Goal: Transaction & Acquisition: Purchase product/service

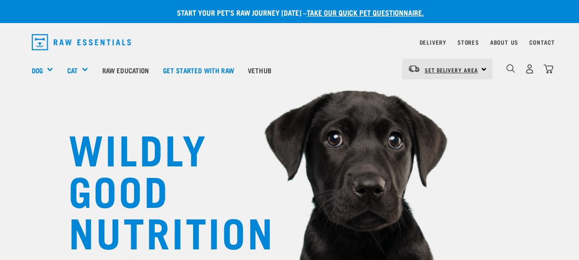
click at [434, 64] on link "Set Delivery Area" at bounding box center [450, 70] width 53 height 15
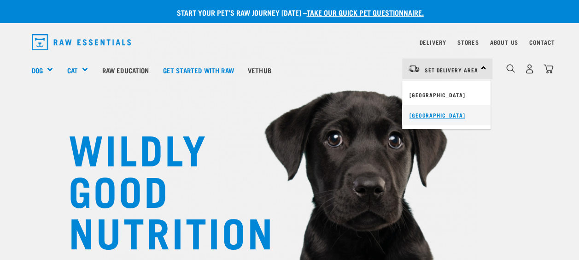
click at [418, 118] on link "[GEOGRAPHIC_DATA]" at bounding box center [446, 115] width 88 height 20
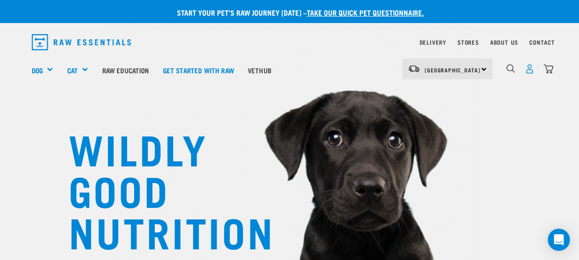
click at [529, 70] on img "dropdown navigation" at bounding box center [529, 69] width 10 height 10
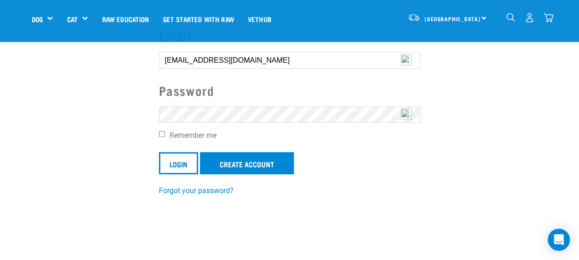
scroll to position [95, 0]
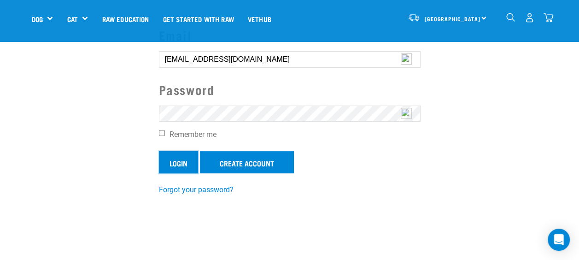
click at [179, 160] on input "Login" at bounding box center [178, 162] width 39 height 22
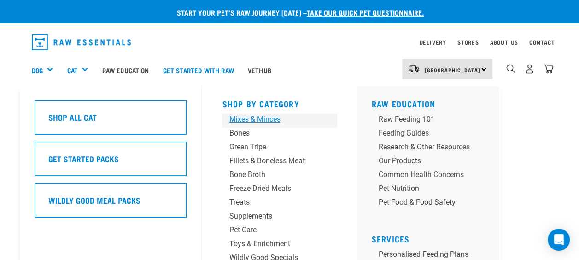
click at [272, 120] on div "Mixes & Minces" at bounding box center [272, 119] width 86 height 11
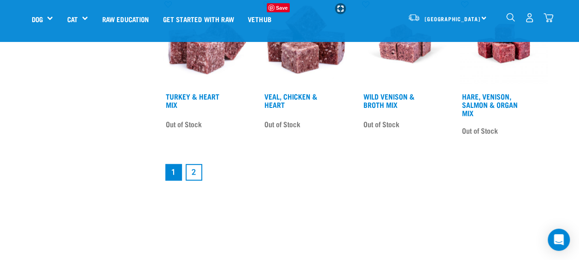
scroll to position [1317, 0]
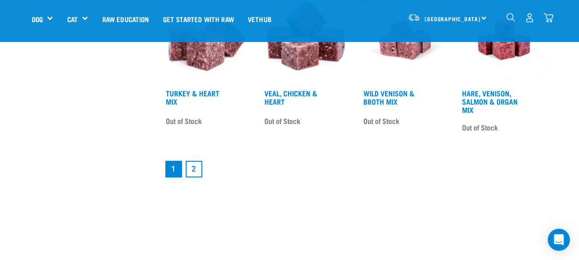
click at [193, 166] on link "2" at bounding box center [194, 169] width 17 height 17
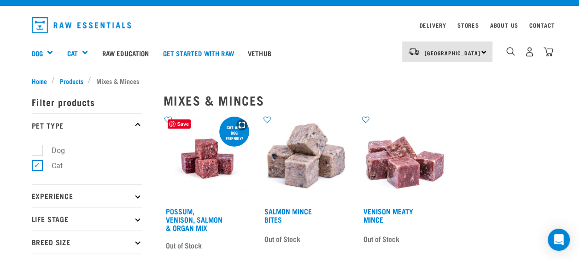
scroll to position [18, 0]
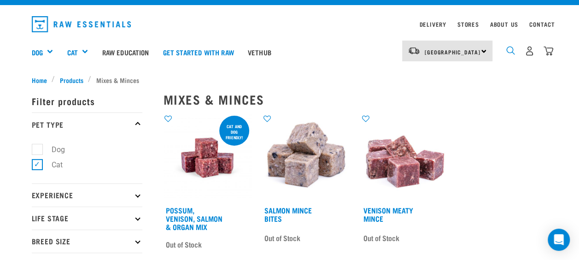
click at [506, 54] on img "dropdown navigation" at bounding box center [510, 50] width 9 height 9
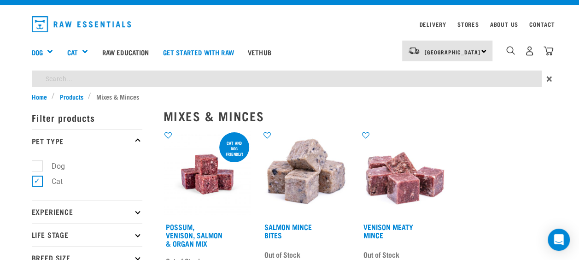
click at [105, 82] on input "search" at bounding box center [287, 78] width 510 height 17
type input "vension mix"
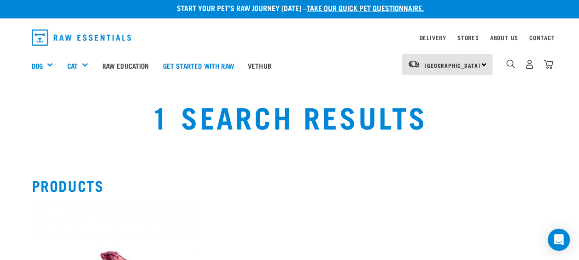
scroll to position [4, 0]
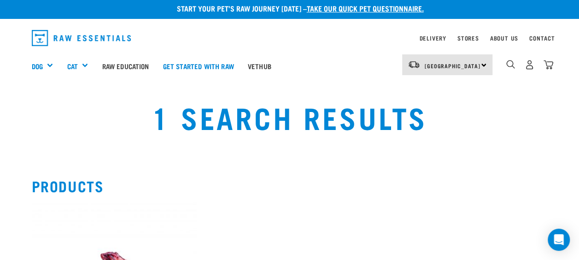
click at [505, 59] on div "1" at bounding box center [522, 65] width 61 height 37
click at [508, 64] on img "dropdown navigation" at bounding box center [510, 64] width 9 height 9
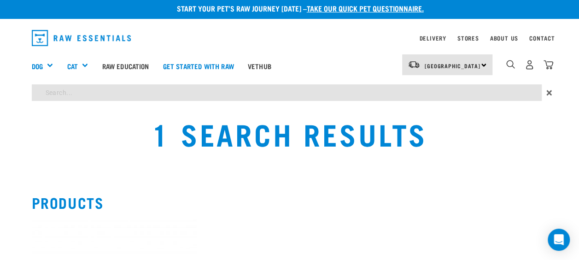
click at [128, 87] on input "search" at bounding box center [287, 92] width 510 height 17
type input "e"
type input "vension"
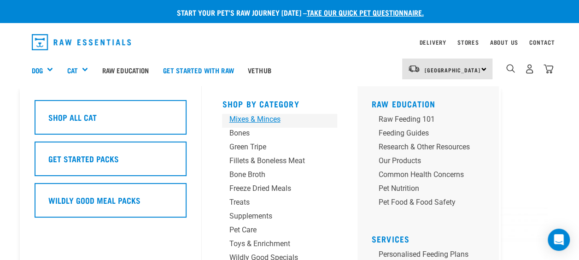
click at [262, 120] on div "Mixes & Minces" at bounding box center [272, 119] width 86 height 11
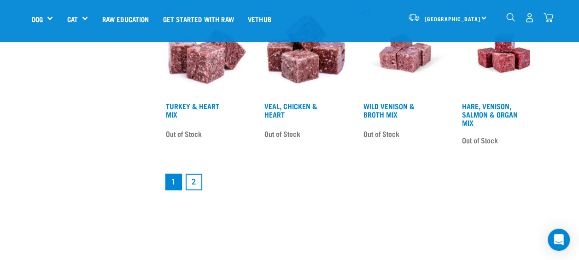
scroll to position [1305, 0]
click at [194, 178] on link "2" at bounding box center [194, 181] width 17 height 17
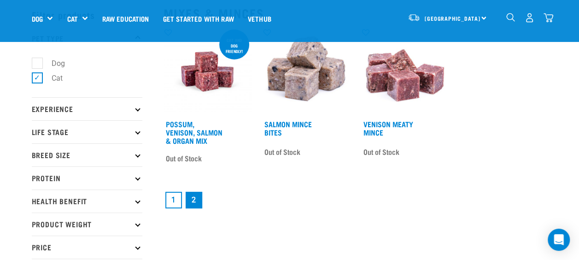
scroll to position [41, 0]
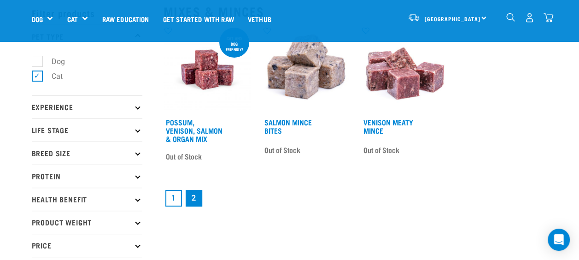
click at [175, 198] on link "1" at bounding box center [173, 198] width 17 height 17
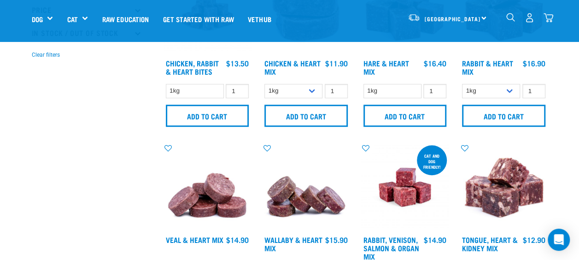
scroll to position [276, 0]
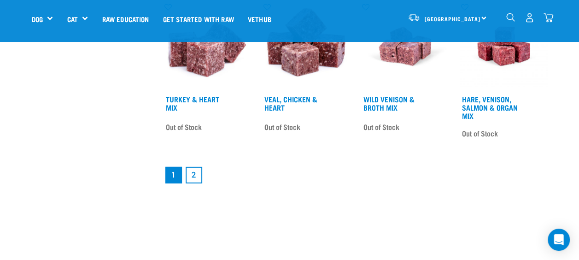
scroll to position [1312, 0]
click at [188, 175] on link "2" at bounding box center [194, 174] width 17 height 17
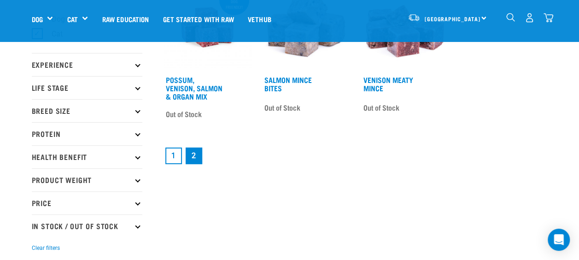
scroll to position [82, 0]
click at [189, 92] on link "Possum, Venison, Salmon & Organ Mix" at bounding box center [194, 88] width 57 height 21
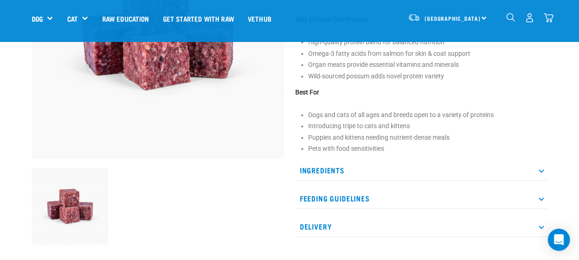
scroll to position [162, 0]
click at [313, 166] on p "Ingredients" at bounding box center [421, 169] width 252 height 21
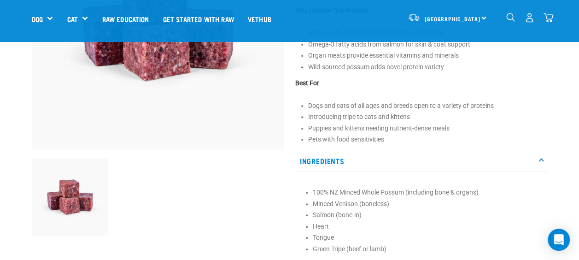
scroll to position [169, 0]
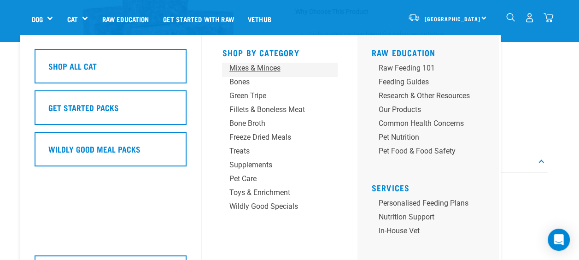
click at [263, 67] on div "Mixes & Minces" at bounding box center [272, 68] width 86 height 11
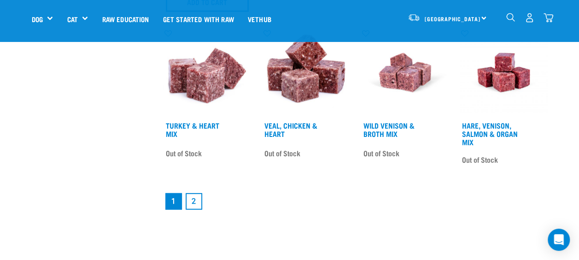
scroll to position [1285, 0]
click at [192, 201] on link "2" at bounding box center [194, 200] width 17 height 17
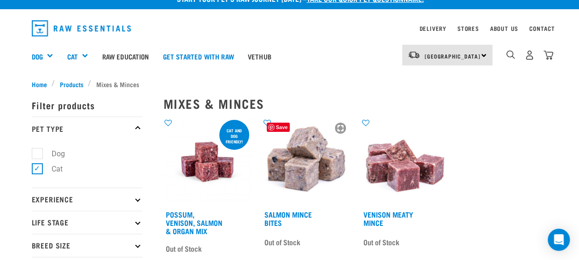
scroll to position [13, 0]
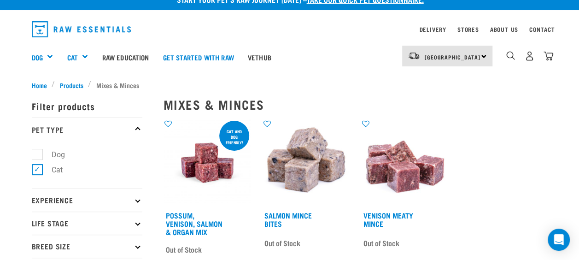
click at [408, 170] on img at bounding box center [405, 163] width 88 height 88
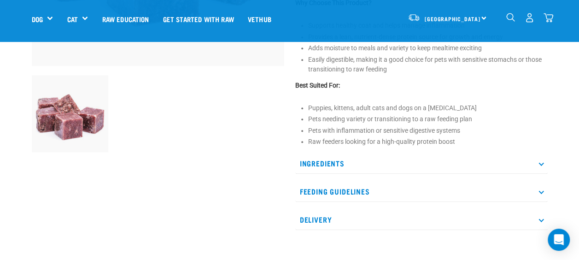
scroll to position [256, 0]
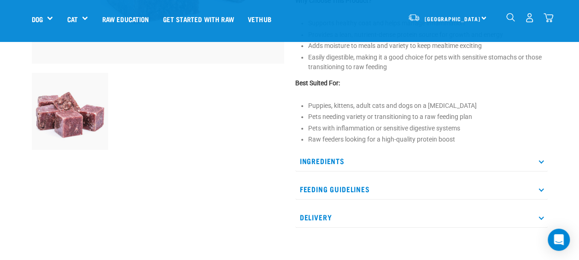
click at [401, 164] on p "Ingredients" at bounding box center [421, 161] width 252 height 21
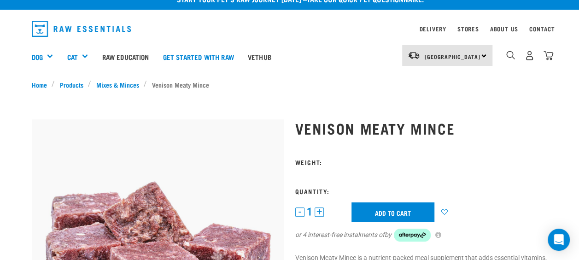
scroll to position [0, 0]
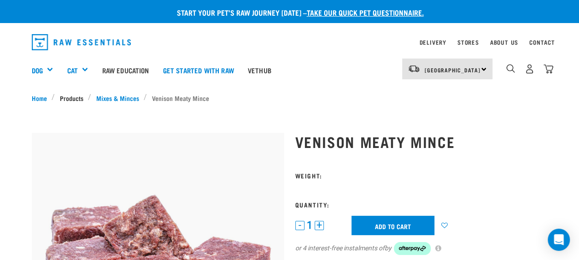
click at [75, 98] on link "Products" at bounding box center [71, 98] width 33 height 10
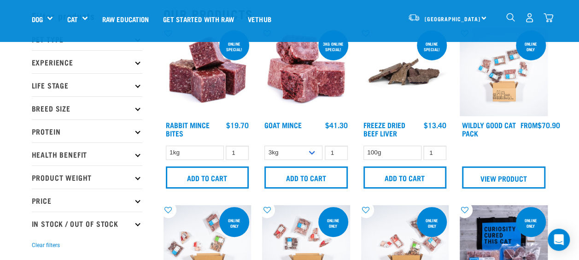
scroll to position [37, 0]
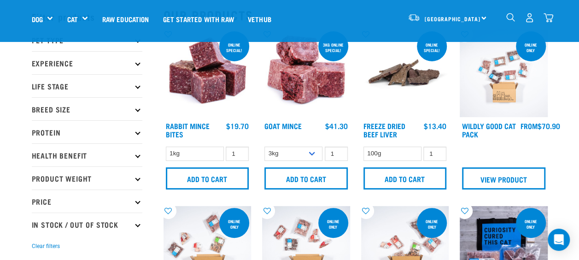
click at [134, 131] on p "Protein" at bounding box center [87, 131] width 110 height 23
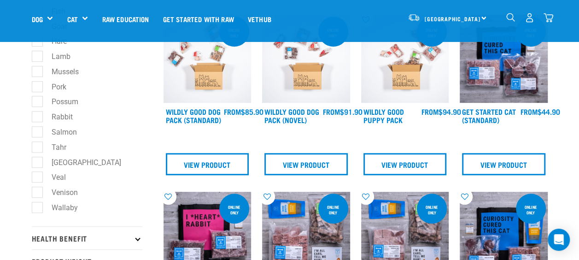
scroll to position [227, 0]
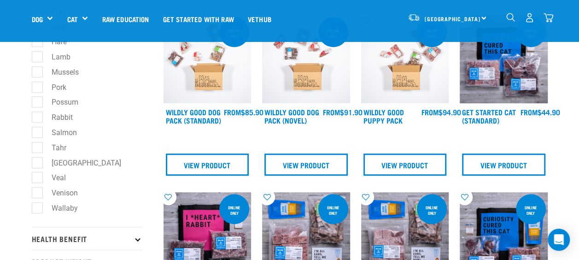
click at [37, 192] on label "Venison" at bounding box center [59, 193] width 45 height 12
click at [36, 192] on input "Venison" at bounding box center [35, 191] width 6 height 6
checkbox input "true"
click at [38, 161] on label "[GEOGRAPHIC_DATA]" at bounding box center [81, 163] width 88 height 12
click at [38, 161] on input "[GEOGRAPHIC_DATA]" at bounding box center [35, 161] width 6 height 6
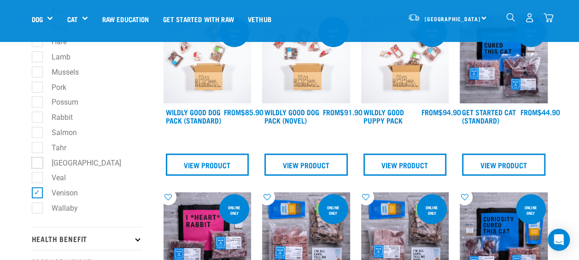
checkbox input "true"
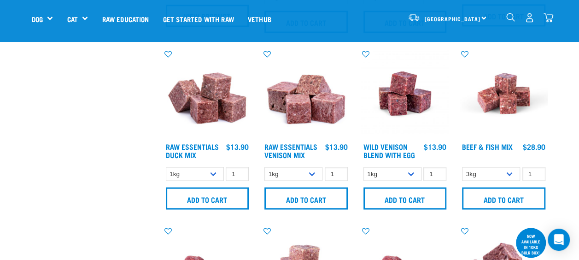
scroll to position [730, 0]
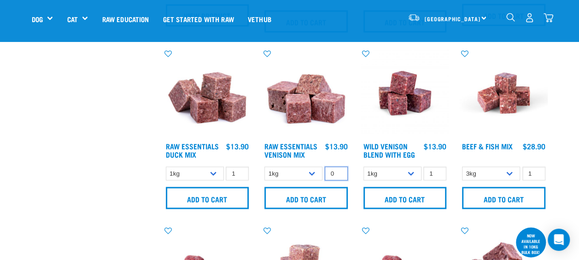
type input "0"
click at [338, 172] on input "0" at bounding box center [336, 173] width 23 height 14
click at [336, 168] on input "0" at bounding box center [336, 173] width 23 height 14
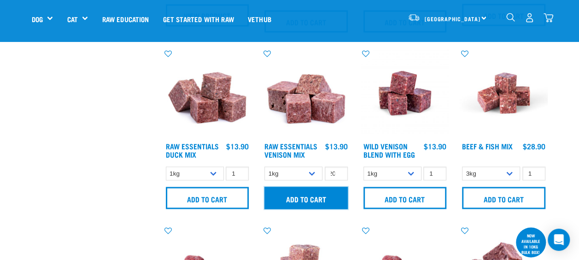
scroll to position [0, 0]
click at [330, 192] on input "Add to cart" at bounding box center [305, 197] width 83 height 22
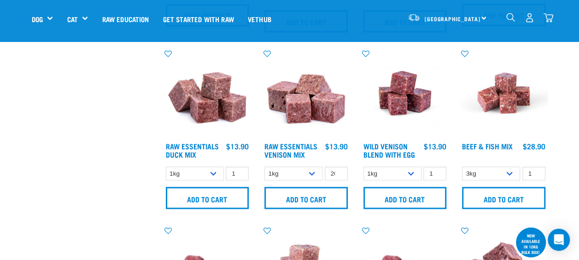
click at [42, 128] on button "delete" at bounding box center [37, 129] width 9 height 9
click at [330, 173] on input "20" at bounding box center [336, 173] width 23 height 14
type input "0"
type input "10"
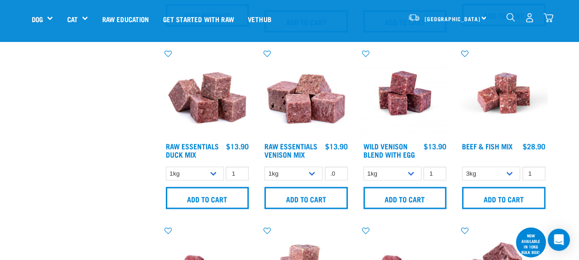
click at [308, 210] on div "Raw Essentials Venison Mix 10 0 100 0 100 0 100" at bounding box center [305, 131] width 99 height 176
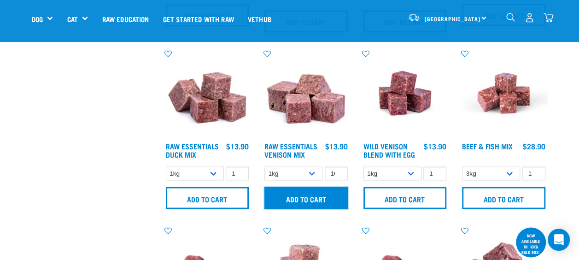
click at [310, 193] on input "Add to cart" at bounding box center [305, 197] width 83 height 22
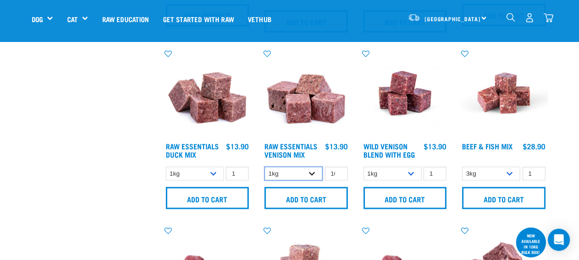
click at [312, 172] on select "1kg 3kg" at bounding box center [293, 173] width 58 height 14
select select "712"
click at [264, 166] on select "1kg 3kg" at bounding box center [293, 173] width 58 height 14
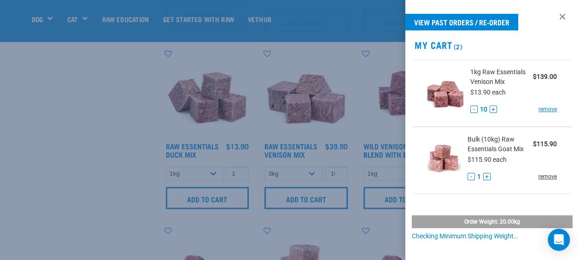
click at [538, 178] on link "remove" at bounding box center [547, 176] width 18 height 8
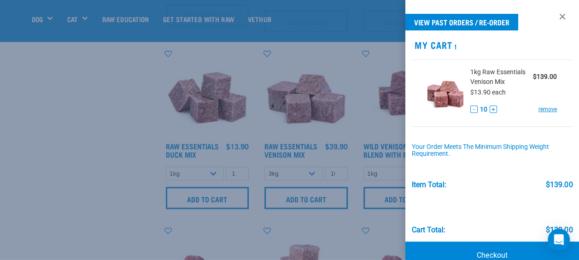
click at [323, 216] on div at bounding box center [289, 130] width 579 height 260
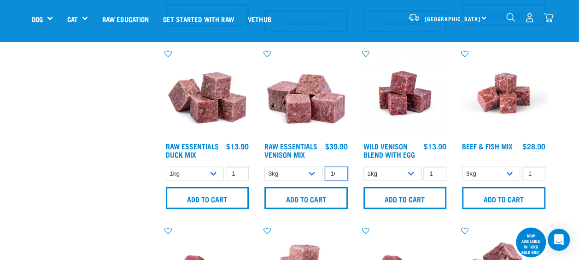
click at [331, 171] on input "10" at bounding box center [336, 173] width 23 height 14
type input "0"
click at [337, 168] on input "number" at bounding box center [336, 173] width 23 height 14
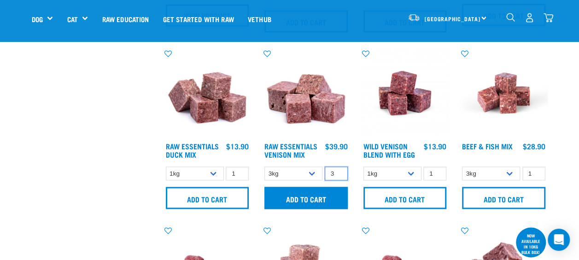
type input "3"
click at [313, 198] on input "Add to cart" at bounding box center [305, 197] width 83 height 22
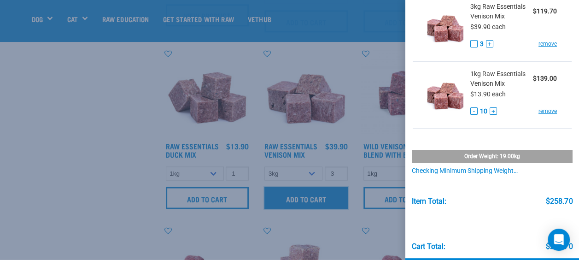
scroll to position [101, 0]
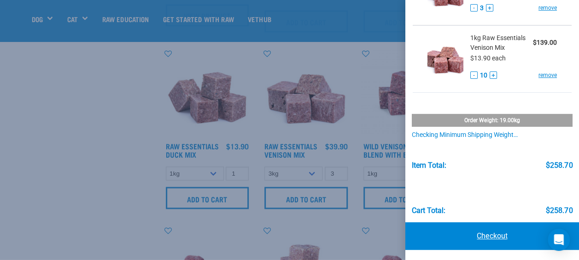
click at [481, 233] on link "Checkout" at bounding box center [492, 236] width 174 height 28
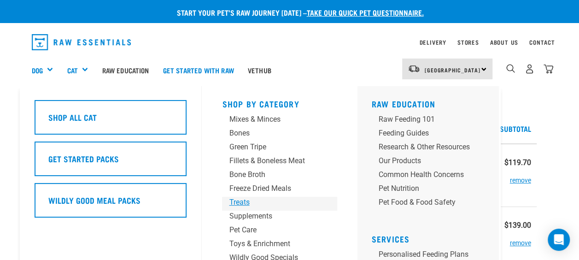
click at [261, 198] on div "Treats" at bounding box center [272, 202] width 86 height 11
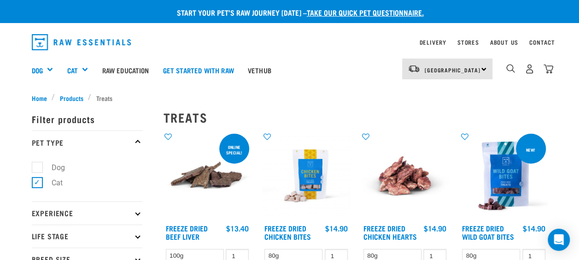
click at [37, 166] on label "Dog" at bounding box center [53, 168] width 32 height 12
click at [37, 166] on input "Dog" at bounding box center [35, 166] width 6 height 6
checkbox input "true"
click at [37, 185] on label "Cat" at bounding box center [51, 183] width 29 height 12
click at [35, 184] on input "Cat" at bounding box center [35, 181] width 6 height 6
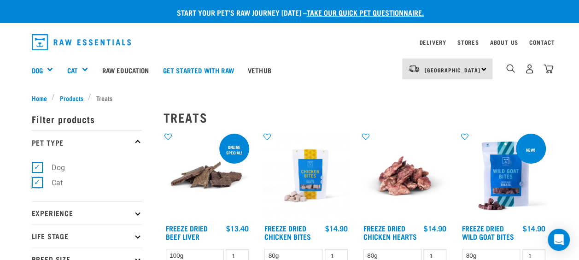
checkbox input "false"
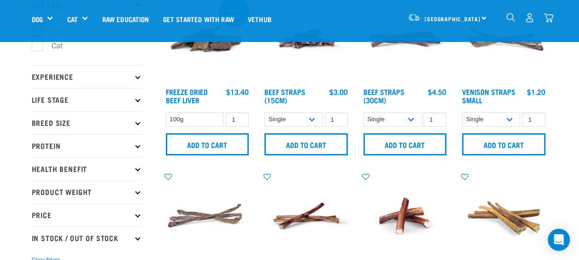
scroll to position [85, 0]
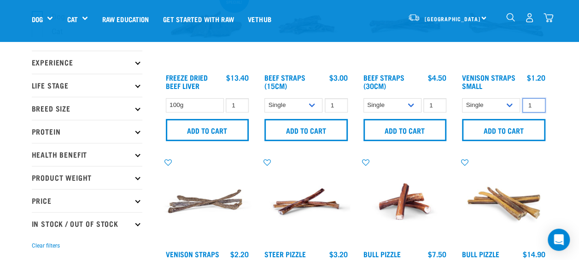
click at [535, 100] on input "1" at bounding box center [533, 105] width 23 height 14
type input "2"
click at [536, 102] on input "2" at bounding box center [533, 105] width 23 height 14
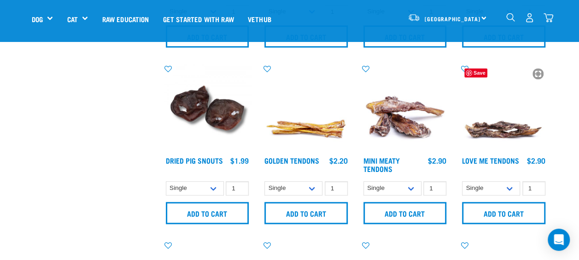
scroll to position [358, 0]
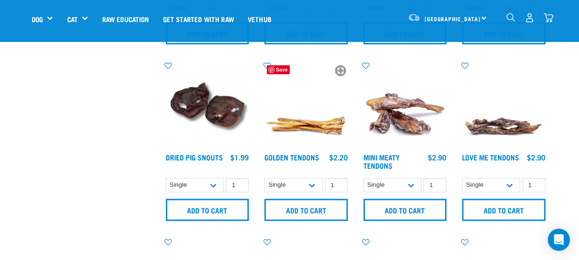
click at [311, 145] on img at bounding box center [306, 105] width 88 height 88
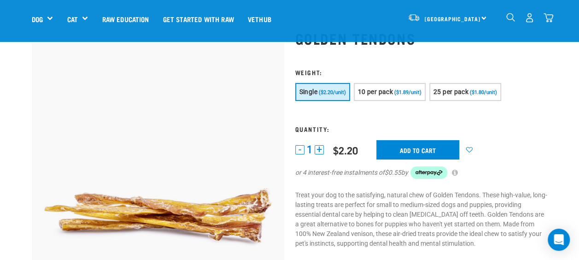
scroll to position [34, 0]
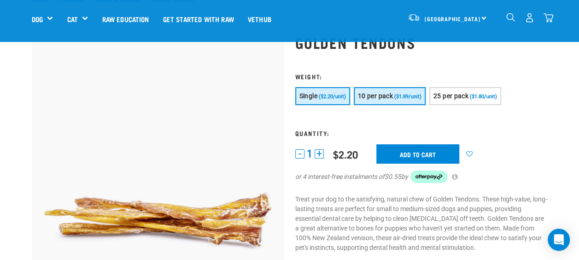
click at [382, 96] on span "10 per pack" at bounding box center [375, 95] width 35 height 7
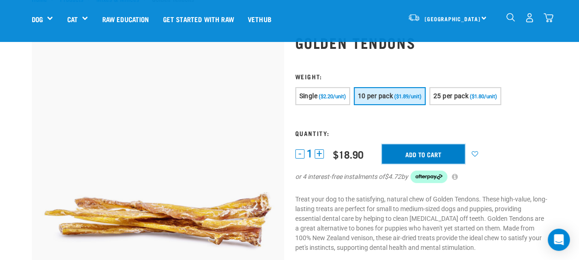
click at [399, 153] on input "Add to cart" at bounding box center [423, 153] width 83 height 19
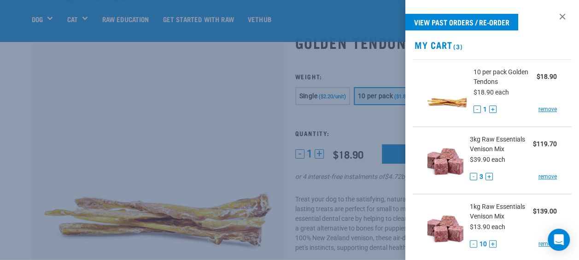
click at [157, 115] on div at bounding box center [289, 130] width 579 height 260
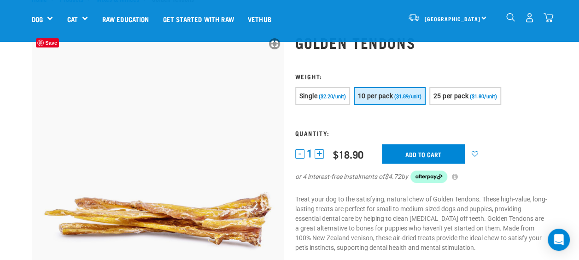
click at [157, 115] on img at bounding box center [158, 160] width 252 height 252
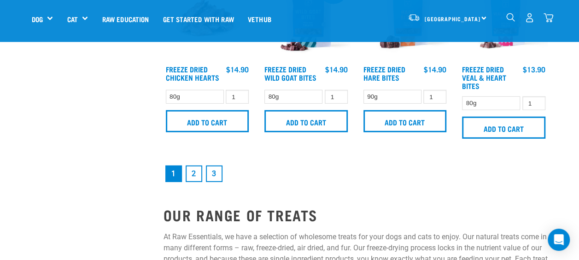
scroll to position [1335, 0]
click at [192, 172] on link "2" at bounding box center [194, 173] width 17 height 17
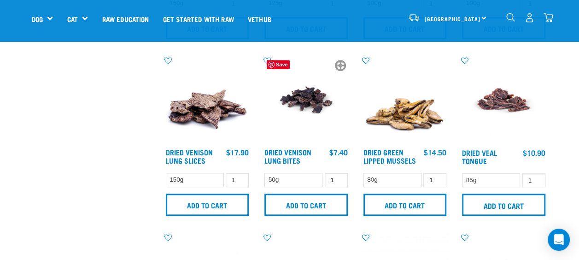
scroll to position [370, 0]
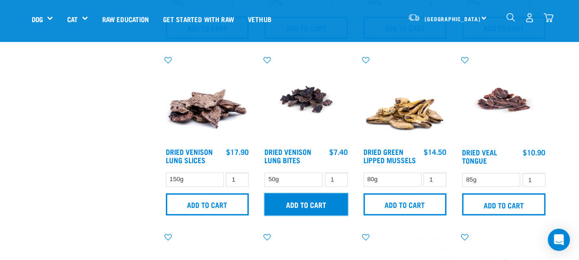
click at [308, 200] on input "Add to cart" at bounding box center [305, 204] width 83 height 22
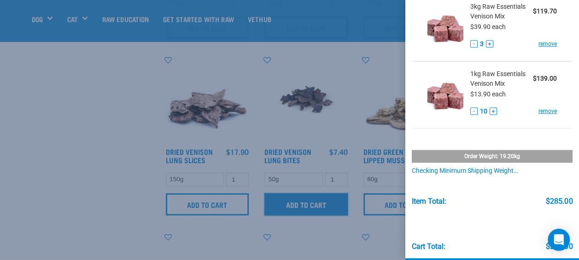
scroll to position [235, 0]
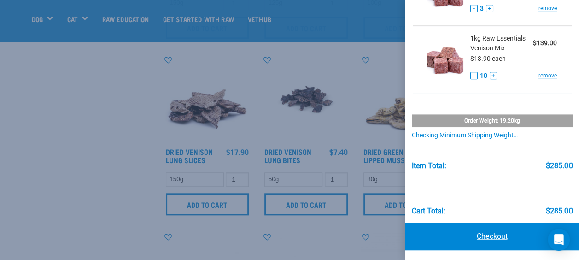
click at [482, 240] on link "Checkout" at bounding box center [492, 236] width 174 height 28
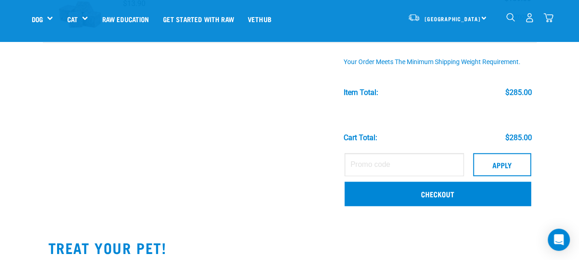
scroll to position [287, 0]
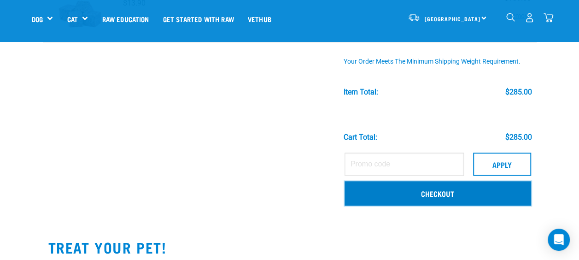
click at [448, 199] on link "Checkout" at bounding box center [437, 193] width 186 height 24
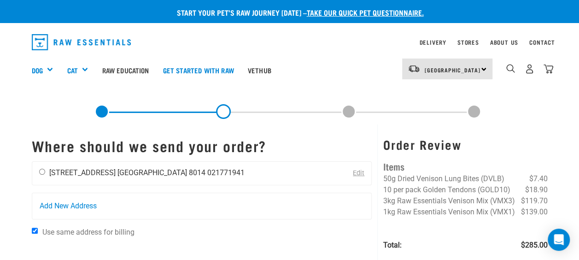
click at [48, 173] on div "Pip Savage 51 Mansfield Avenue Christchurch 8014 021771941" at bounding box center [141, 173] width 219 height 23
click at [41, 169] on input "radio" at bounding box center [42, 172] width 6 height 6
radio input "true"
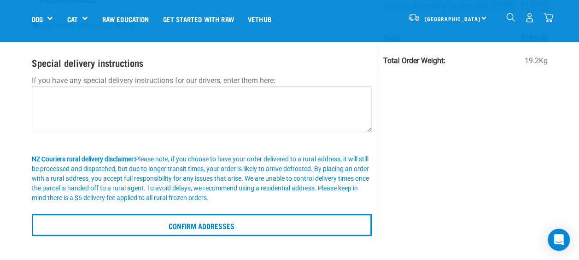
scroll to position [144, 0]
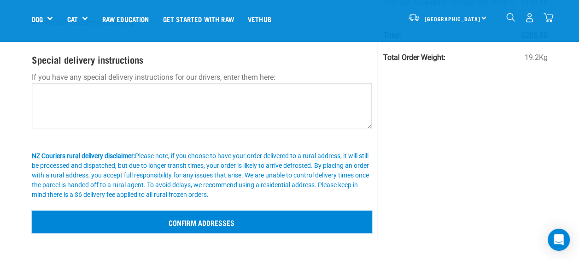
drag, startPoint x: 171, startPoint y: 215, endPoint x: 164, endPoint y: 222, distance: 10.1
click at [164, 222] on input "Confirm addresses" at bounding box center [202, 221] width 340 height 22
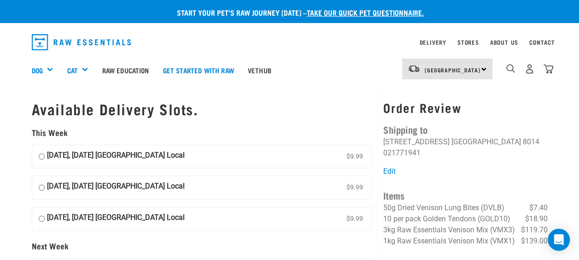
click at [40, 157] on input "08 October, Wednesday Christchurch Local $9.99" at bounding box center [42, 157] width 6 height 14
radio input "true"
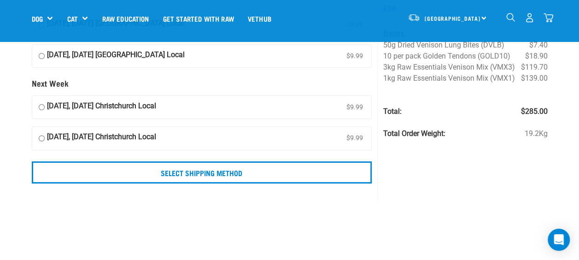
scroll to position [98, 0]
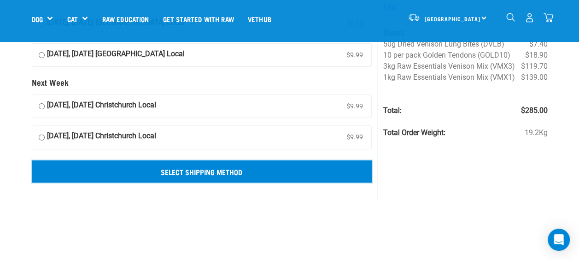
click at [222, 172] on input "Select Shipping Method" at bounding box center [202, 171] width 340 height 22
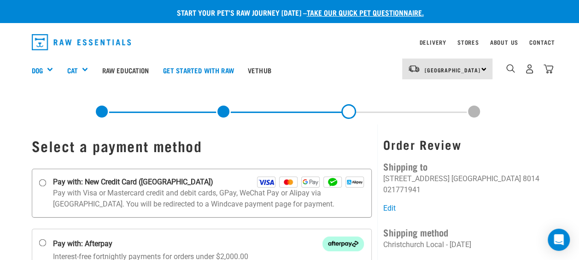
click at [149, 194] on p "Pay with Visa or Mastercard credit and debit cards, GPay, WeChat Pay or Alipay …" at bounding box center [208, 198] width 311 height 22
click at [46, 186] on input "Pay with: New Credit Card ([GEOGRAPHIC_DATA])" at bounding box center [42, 182] width 7 height 7
radio input "true"
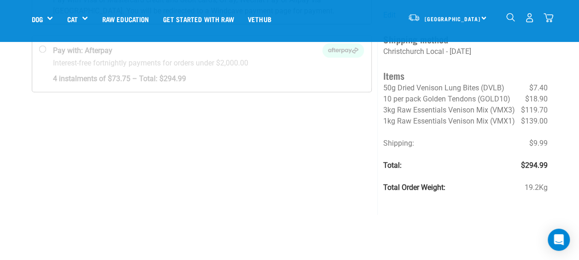
scroll to position [128, 0]
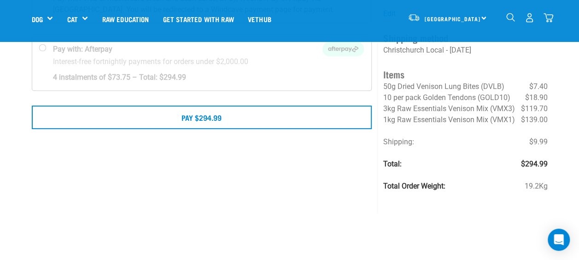
scroll to position [129, 0]
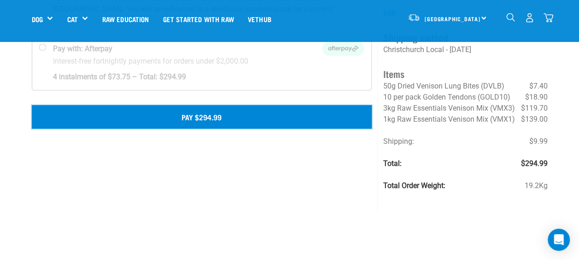
click at [218, 118] on button "Pay $294.99" at bounding box center [202, 116] width 340 height 23
